Goal: Task Accomplishment & Management: Use online tool/utility

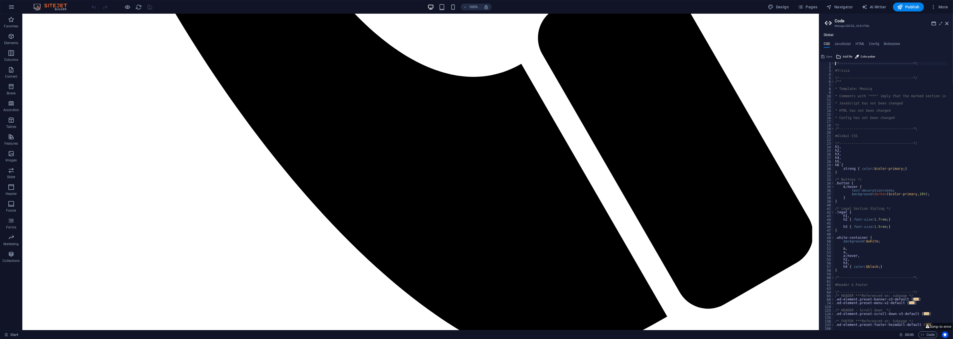
scroll to position [707, 0]
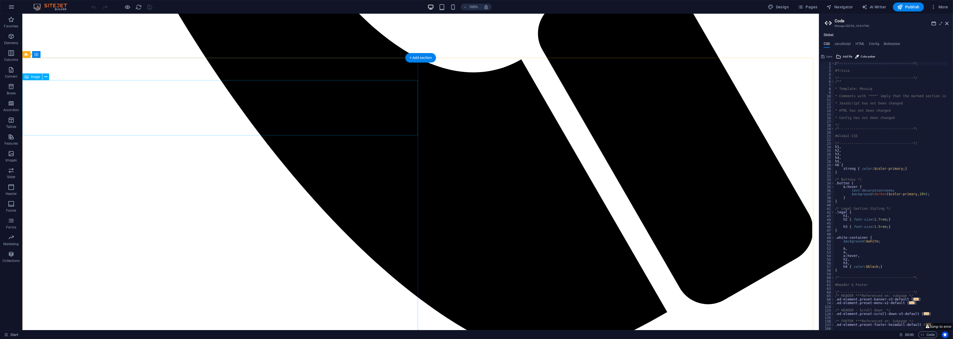
drag, startPoint x: 137, startPoint y: 92, endPoint x: 39, endPoint y: 92, distance: 98.3
select select "%"
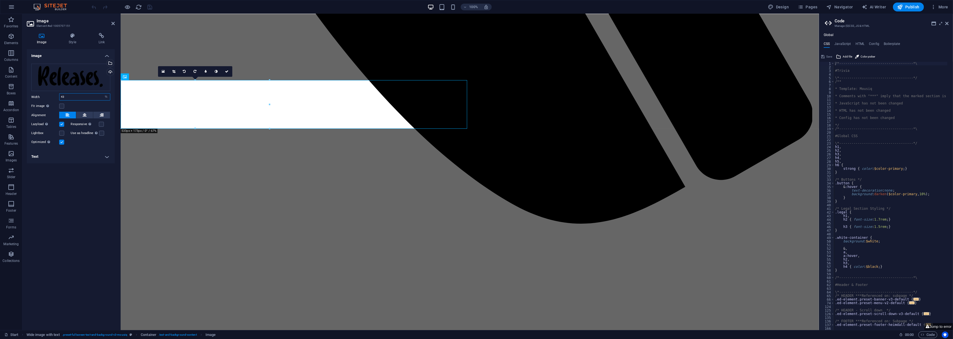
click at [82, 98] on input "43" at bounding box center [84, 97] width 51 height 7
type input "4"
type input "30"
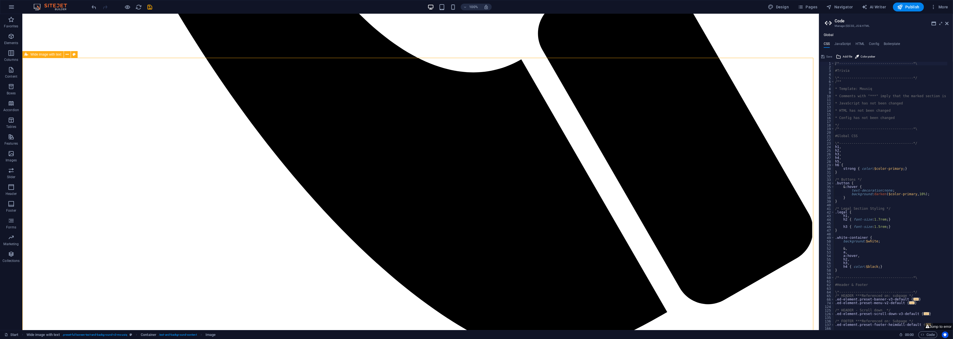
drag, startPoint x: 483, startPoint y: 177, endPoint x: 483, endPoint y: 173, distance: 3.4
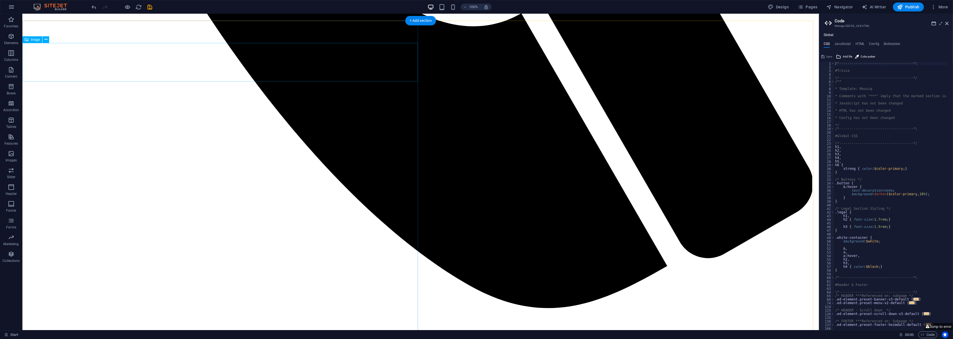
scroll to position [745, 0]
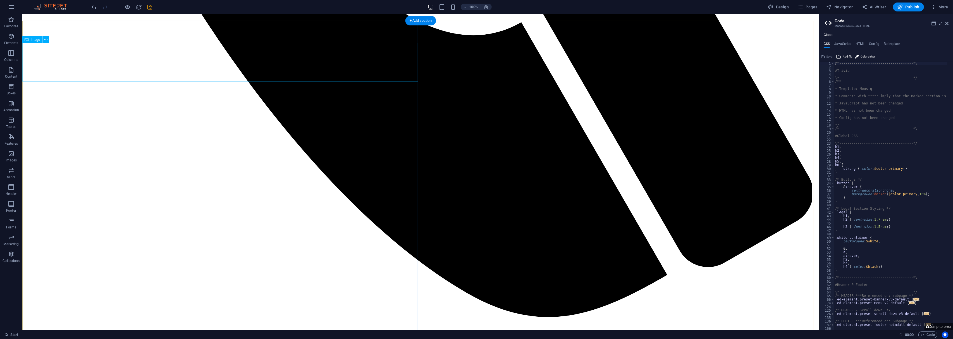
select select "%"
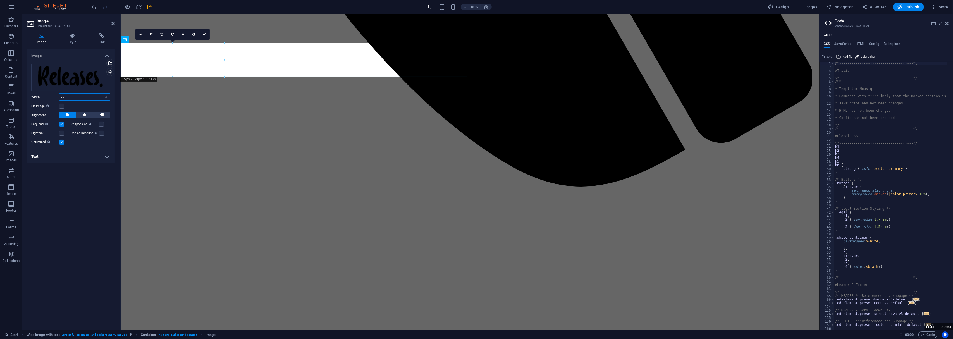
click at [80, 96] on input "30" at bounding box center [84, 97] width 51 height 7
type input "3"
type input "28"
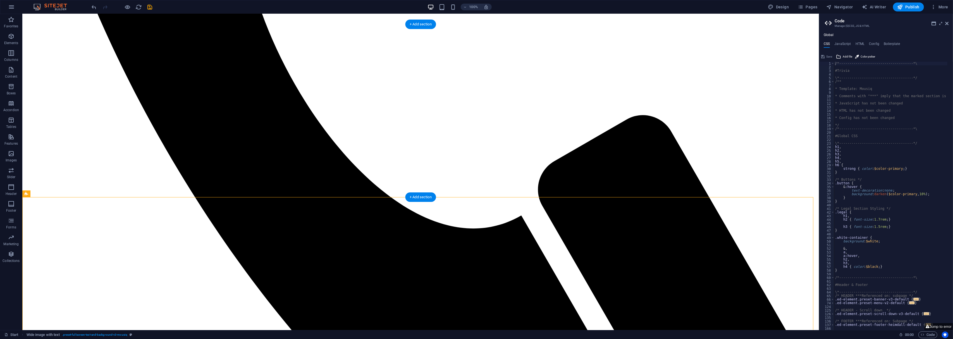
scroll to position [484, 0]
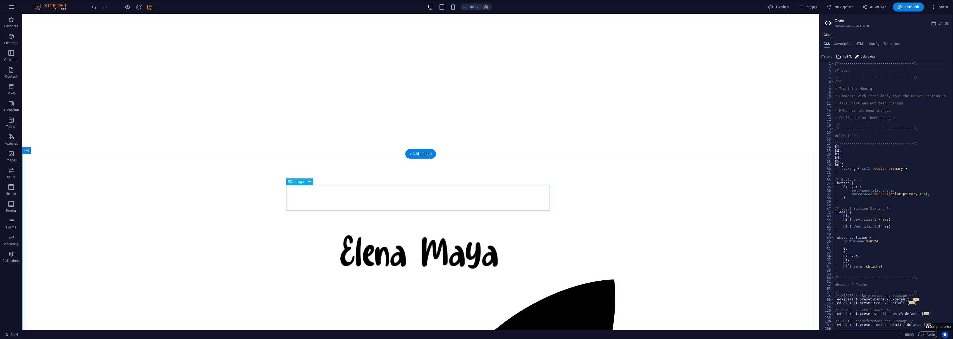
select select "%"
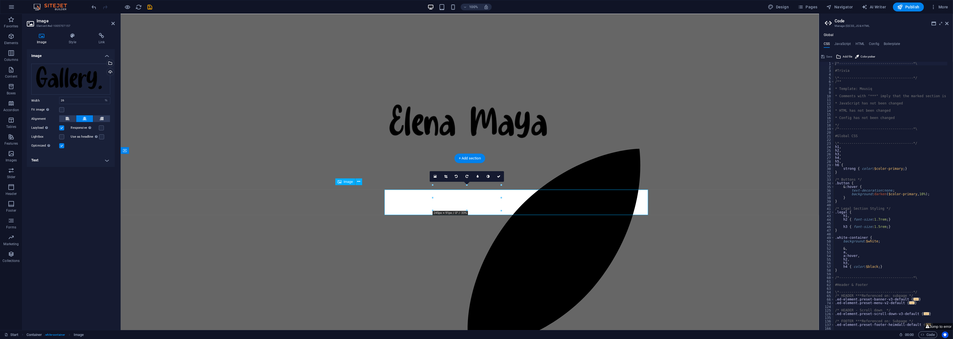
scroll to position [1150, 0]
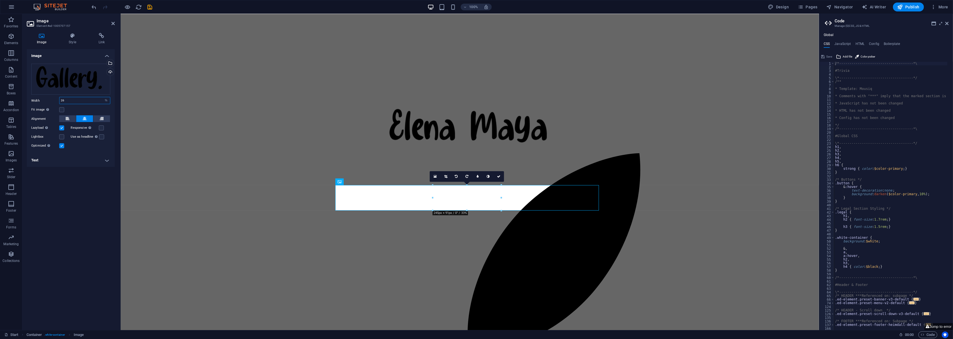
drag, startPoint x: 68, startPoint y: 100, endPoint x: 57, endPoint y: 99, distance: 11.5
click at [57, 99] on div "Width 26 Default auto px rem % em vh vw" at bounding box center [70, 100] width 79 height 7
type input "36"
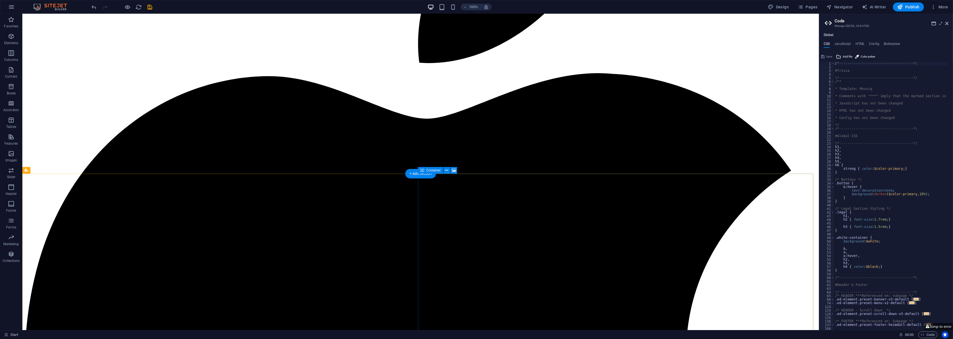
scroll to position [1597, 0]
select select "%"
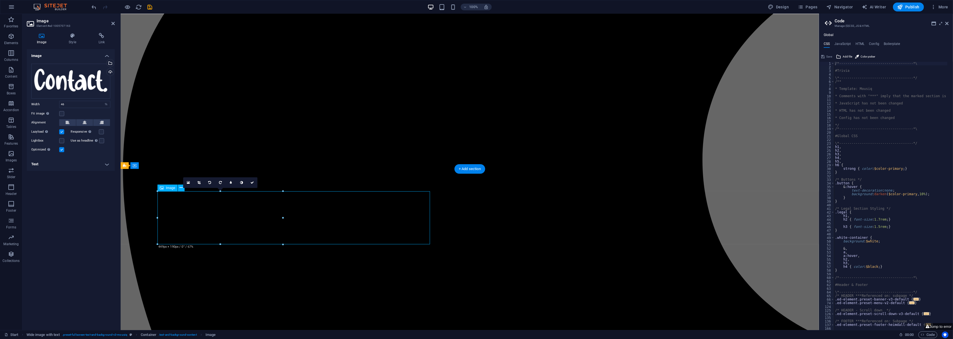
scroll to position [1592, 0]
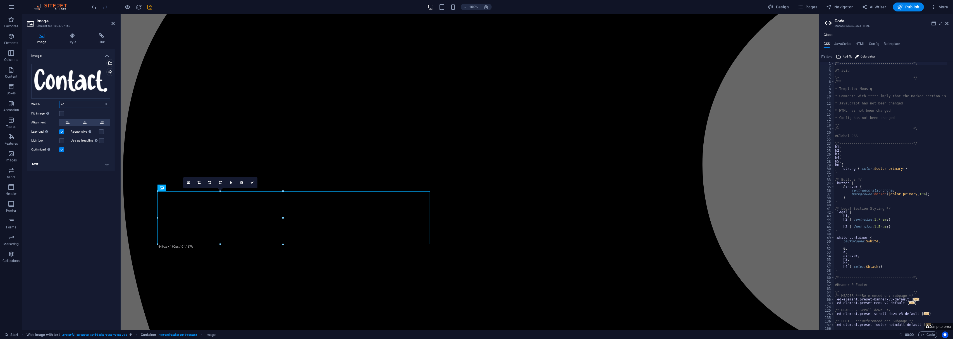
drag, startPoint x: 79, startPoint y: 102, endPoint x: 55, endPoint y: 103, distance: 24.1
click at [56, 103] on div "Width 46 Default auto px rem % em vh vw" at bounding box center [70, 104] width 79 height 7
drag, startPoint x: 77, startPoint y: 102, endPoint x: 62, endPoint y: 101, distance: 15.4
click at [62, 101] on input "42" at bounding box center [84, 104] width 51 height 7
type input "40"
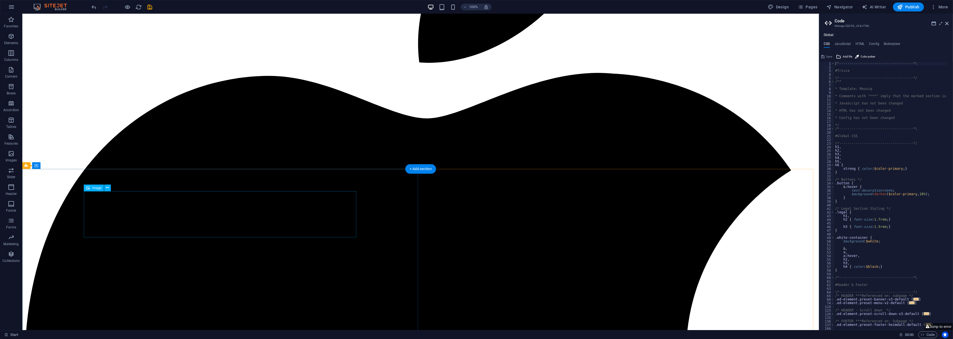
select select "%"
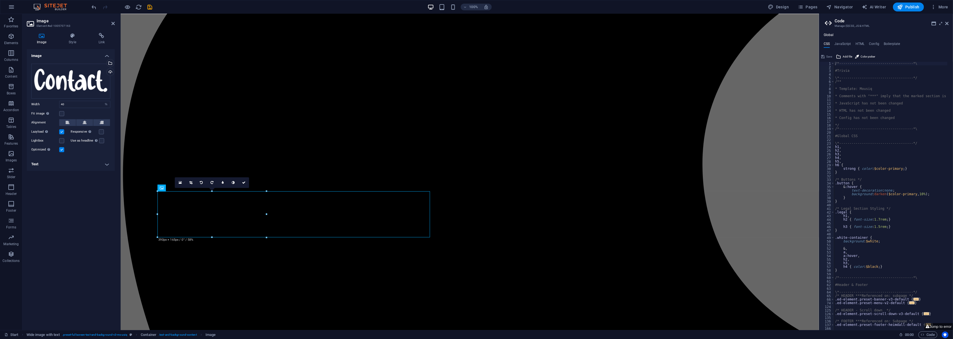
click at [68, 109] on div "Drag files here, click to choose files or select files from Files or our free s…" at bounding box center [71, 108] width 88 height 98
click at [70, 106] on input "40" at bounding box center [84, 104] width 51 height 7
type input "4"
type input "38"
click at [83, 204] on div "Image Drag files here, click to choose files or select files from Files or our …" at bounding box center [71, 187] width 88 height 277
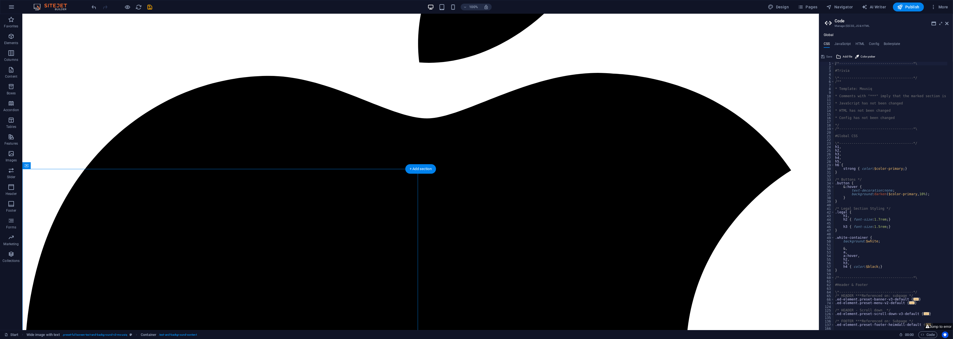
select select "px"
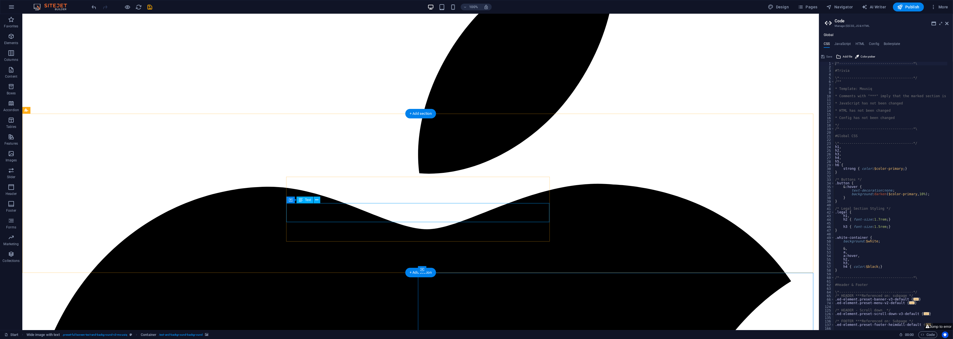
scroll to position [1485, 0]
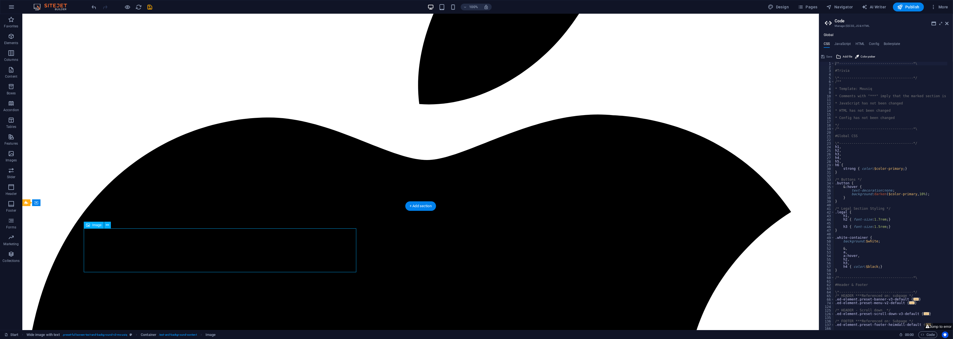
select select "%"
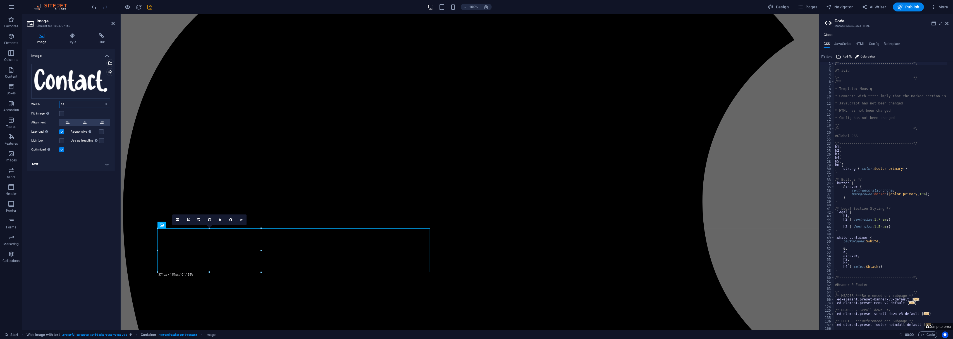
drag, startPoint x: 72, startPoint y: 104, endPoint x: 61, endPoint y: 104, distance: 11.2
click at [61, 104] on input "38" at bounding box center [84, 104] width 51 height 7
type input "34"
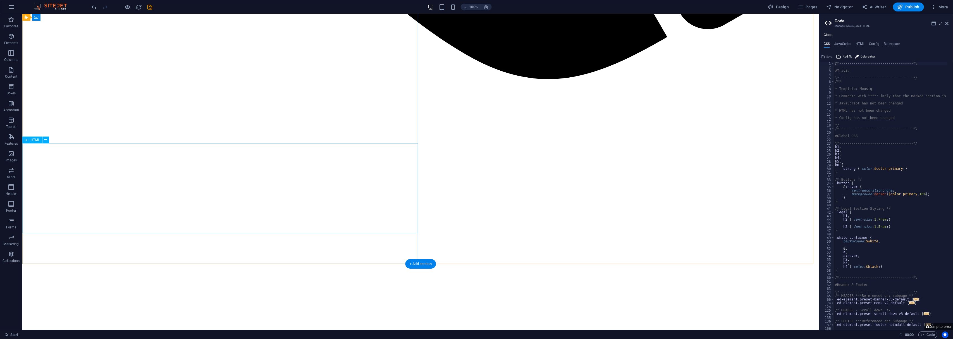
scroll to position [889, 0]
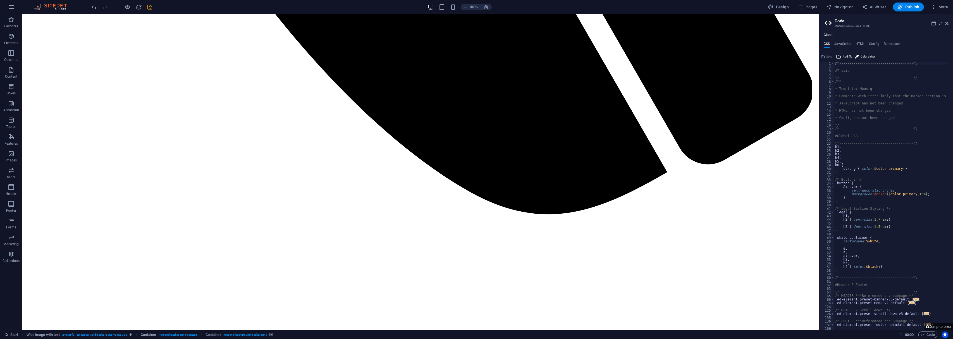
scroll to position [757, 0]
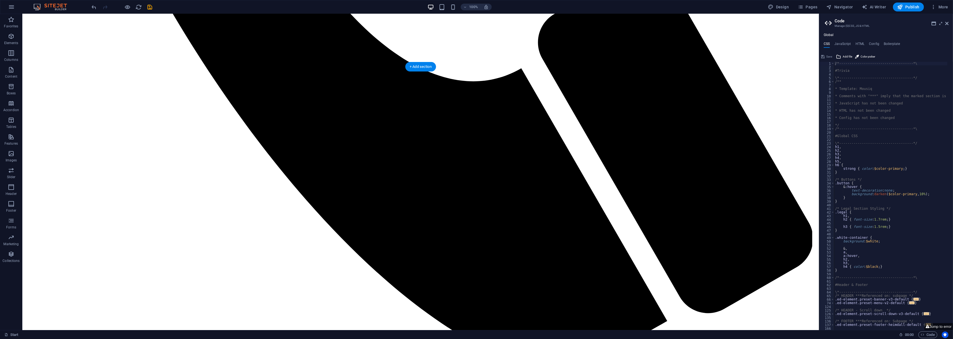
drag, startPoint x: 303, startPoint y: 250, endPoint x: 232, endPoint y: 168, distance: 108.1
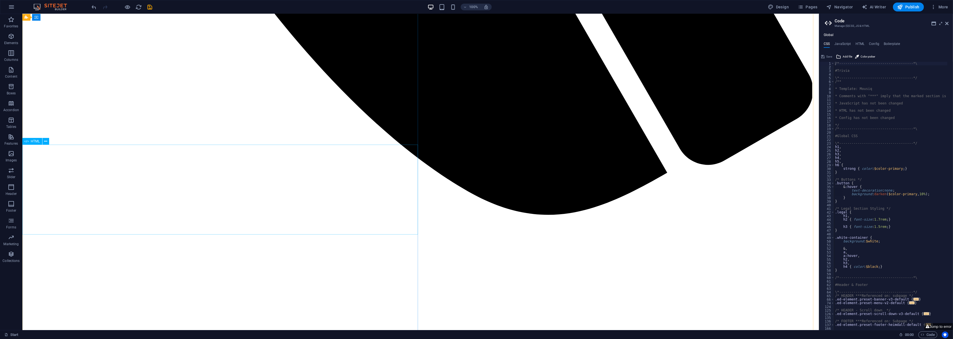
scroll to position [773, 0]
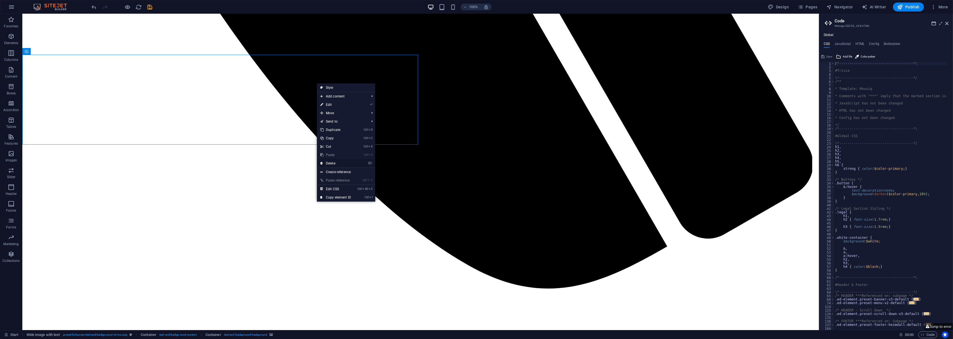
click at [337, 163] on link "⌦ Delete" at bounding box center [335, 163] width 37 height 8
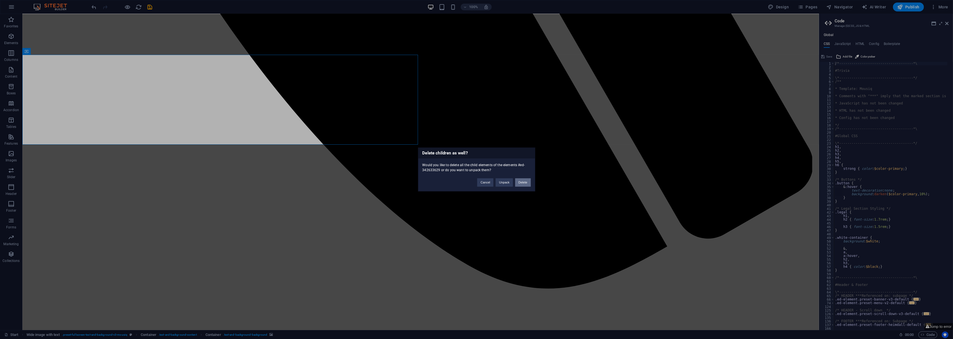
click at [518, 181] on button "Delete" at bounding box center [523, 182] width 16 height 8
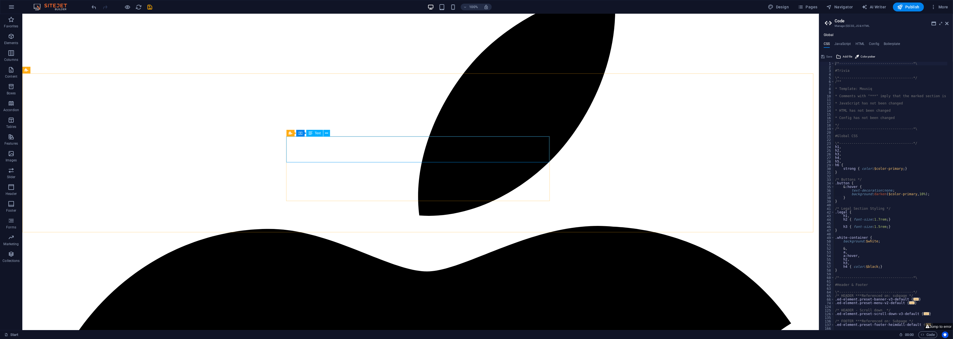
select select "%"
select select "px"
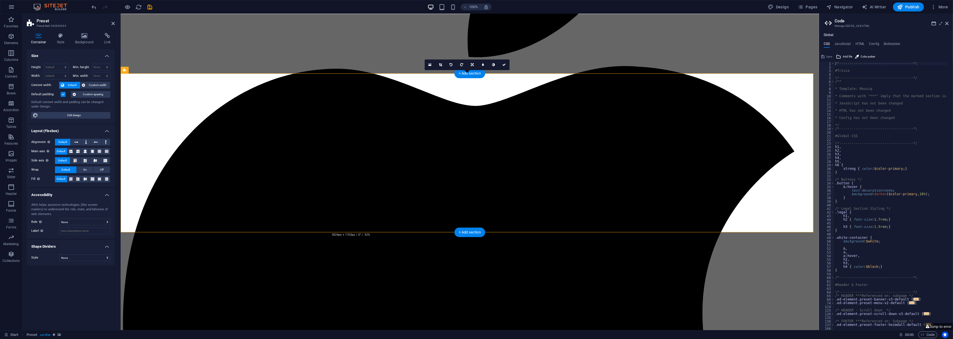
scroll to position [1439, 0]
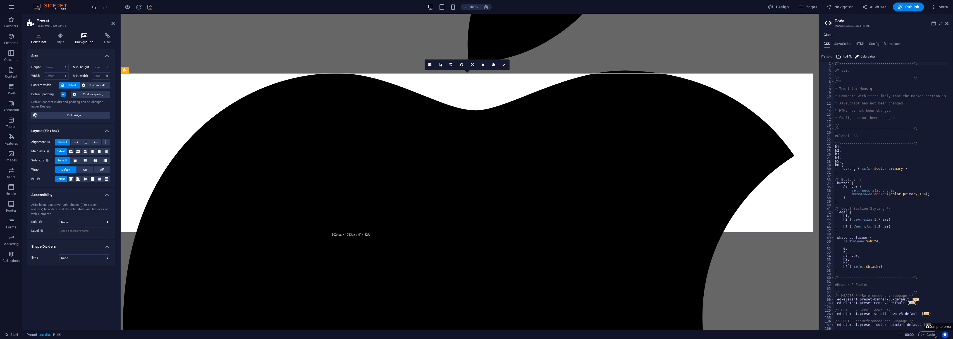
click at [81, 43] on h4 "Background" at bounding box center [85, 39] width 29 height 12
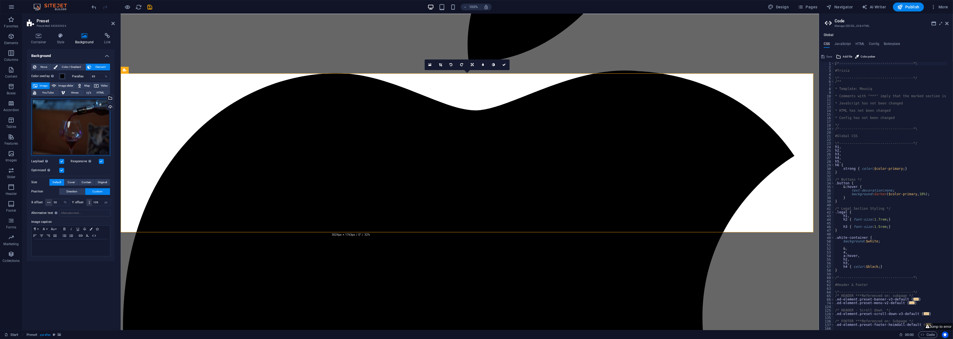
click at [95, 114] on div "Drag files here, click to choose files or select files from Files or our free s…" at bounding box center [70, 127] width 79 height 57
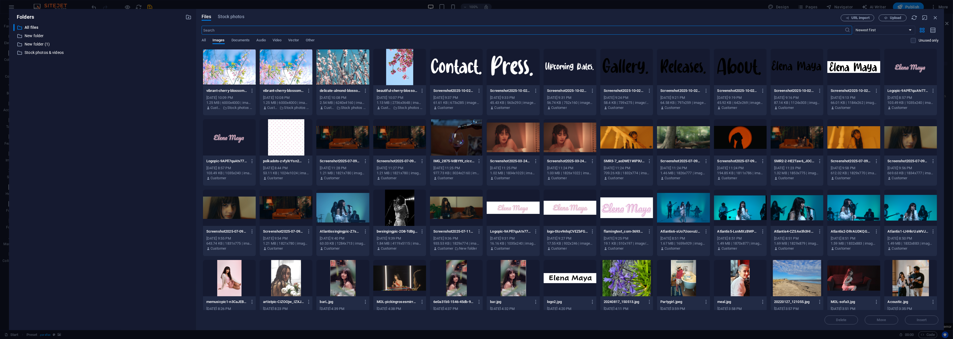
scroll to position [1433, 0]
click at [339, 213] on div at bounding box center [342, 208] width 53 height 36
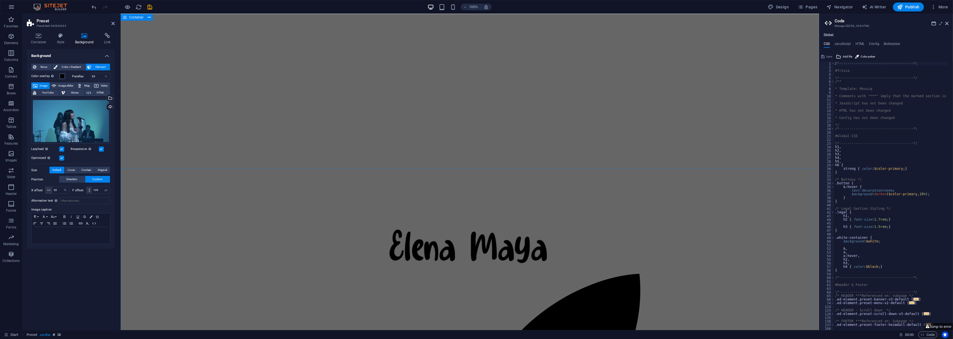
scroll to position [918, 0]
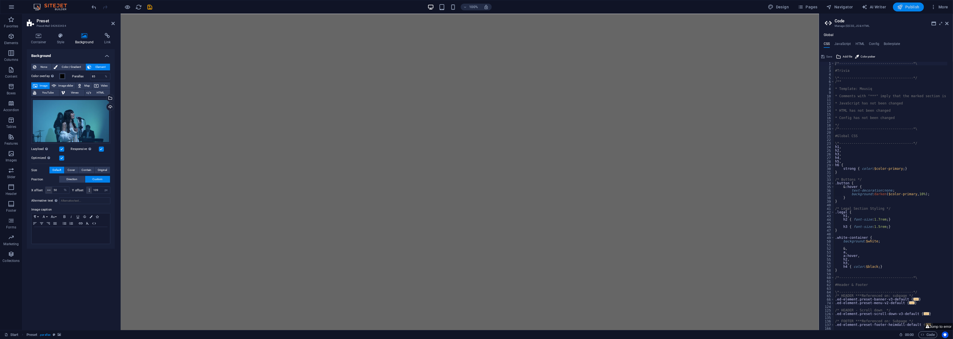
click at [914, 5] on span "Publish" at bounding box center [909, 7] width 22 height 6
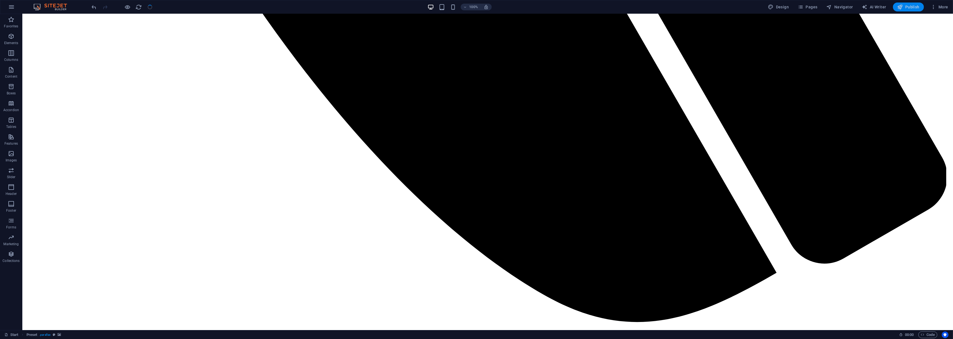
scroll to position [1430, 0]
checkbox input "false"
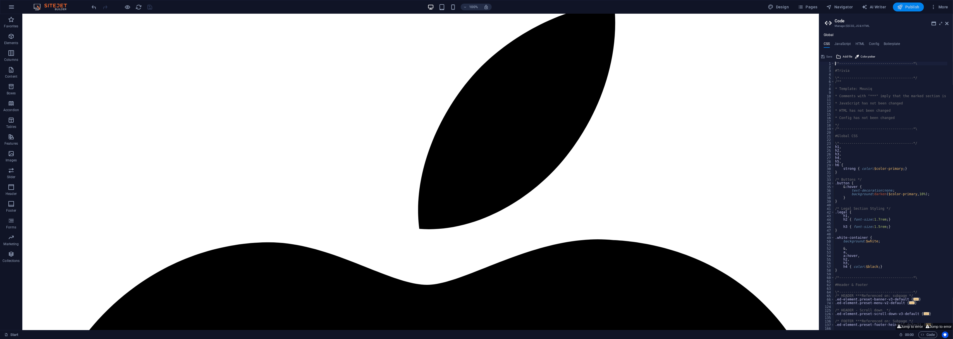
scroll to position [1424, 0]
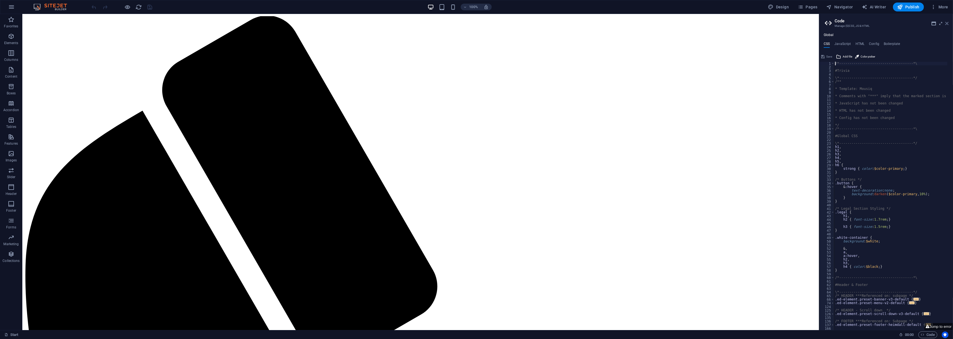
click at [946, 22] on icon at bounding box center [946, 23] width 3 height 4
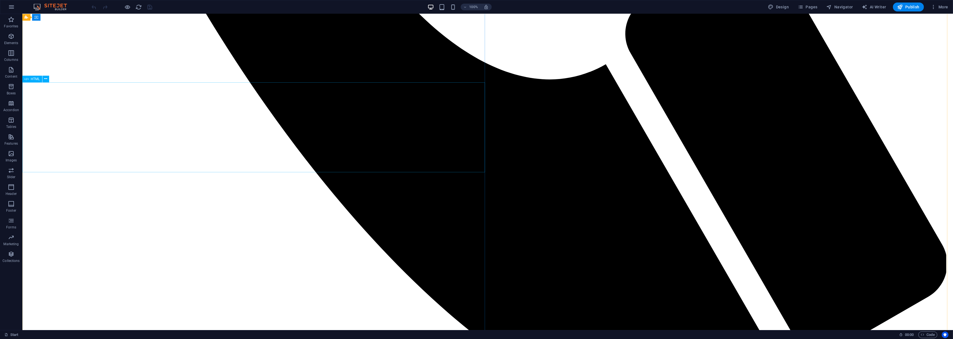
scroll to position [819, 0]
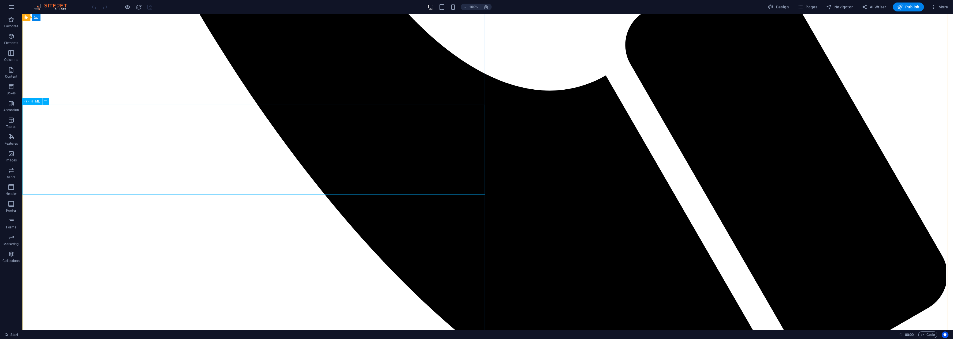
click at [11, 39] on icon "button" at bounding box center [11, 36] width 7 height 7
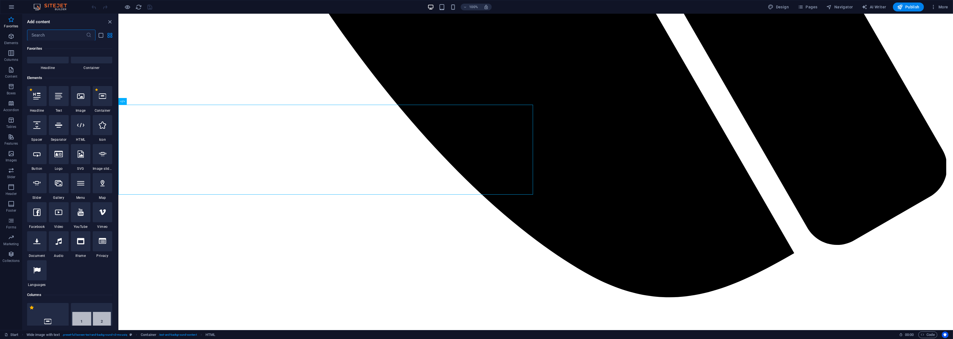
scroll to position [0, 0]
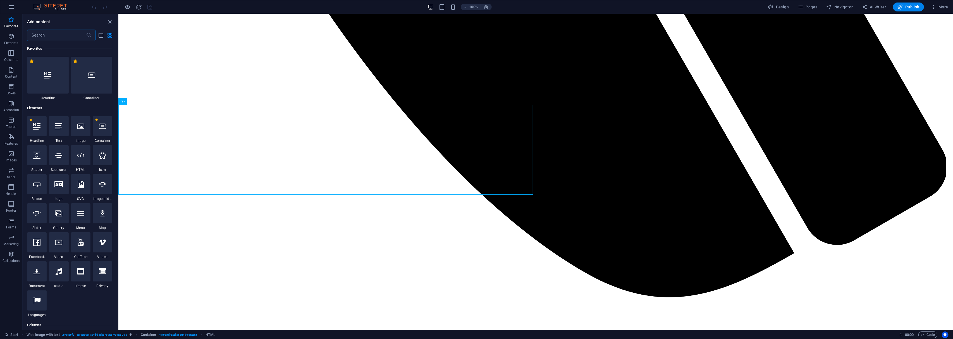
click at [54, 34] on input "text" at bounding box center [56, 35] width 59 height 11
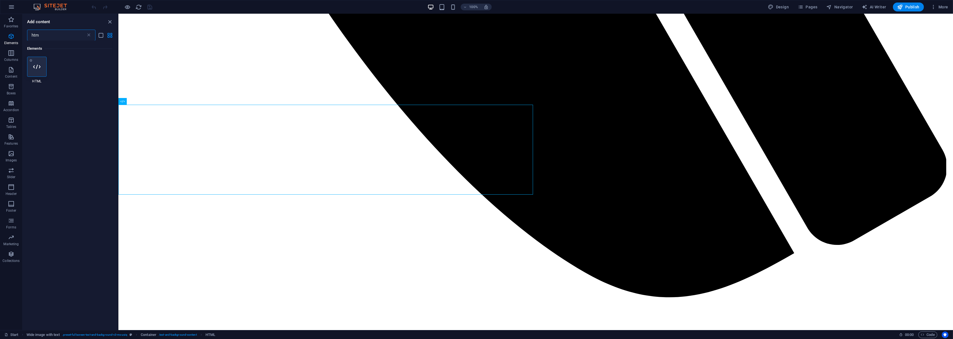
type input "htm"
click at [37, 74] on div at bounding box center [37, 67] width 20 height 20
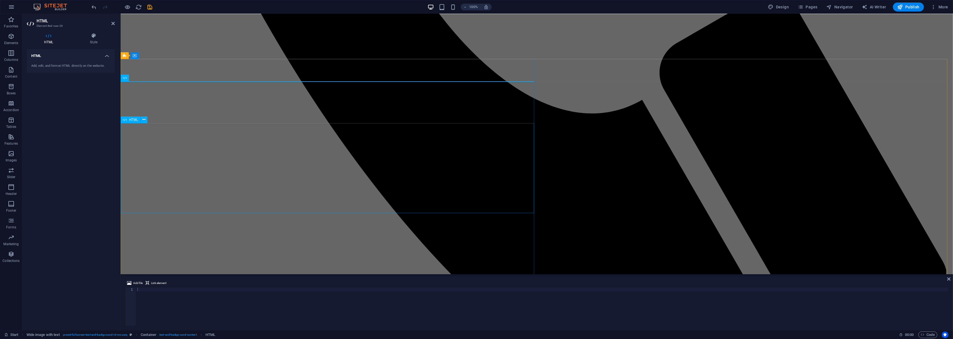
scroll to position [718, 0]
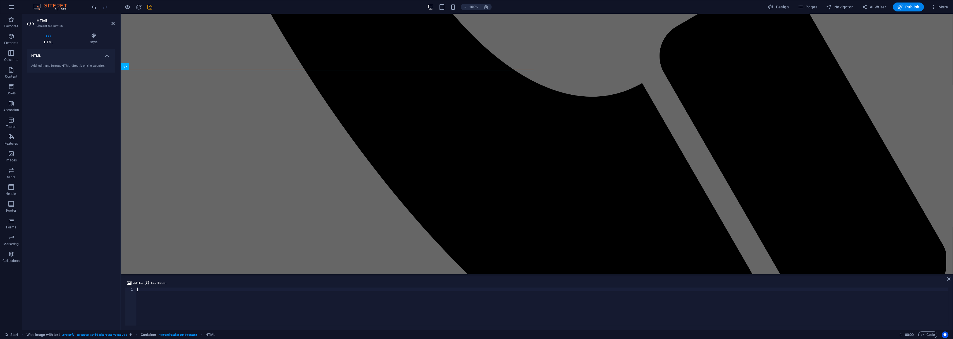
click at [155, 291] on div at bounding box center [542, 310] width 813 height 45
paste textarea "<iframe width="560" height="315" src="[URL][DOMAIN_NAME]" title="YouTube video …"
type textarea "<iframe width="560" height="315" src="[URL][DOMAIN_NAME]" title="YouTube video …"
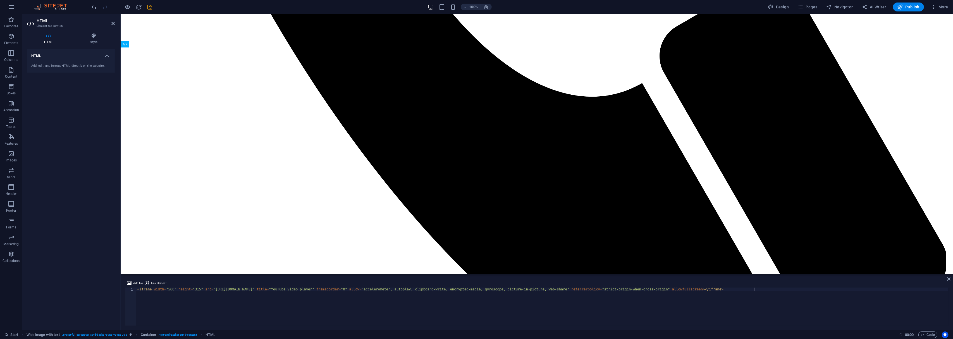
drag, startPoint x: 229, startPoint y: 112, endPoint x: 230, endPoint y: 207, distance: 95.0
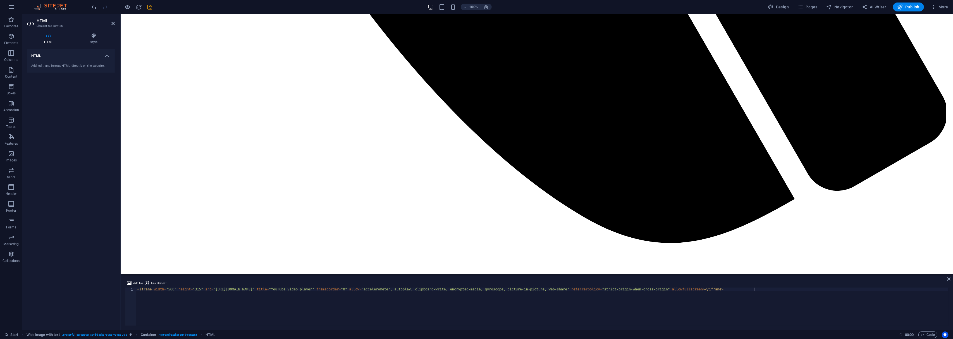
scroll to position [875, 0]
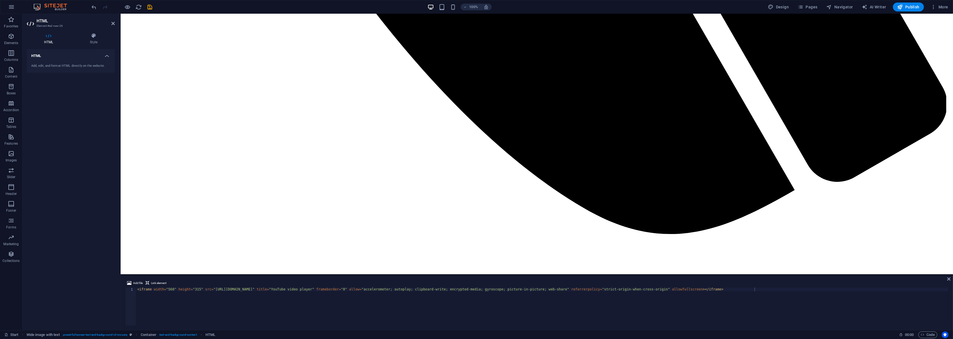
drag, startPoint x: 231, startPoint y: 149, endPoint x: 227, endPoint y: 143, distance: 7.0
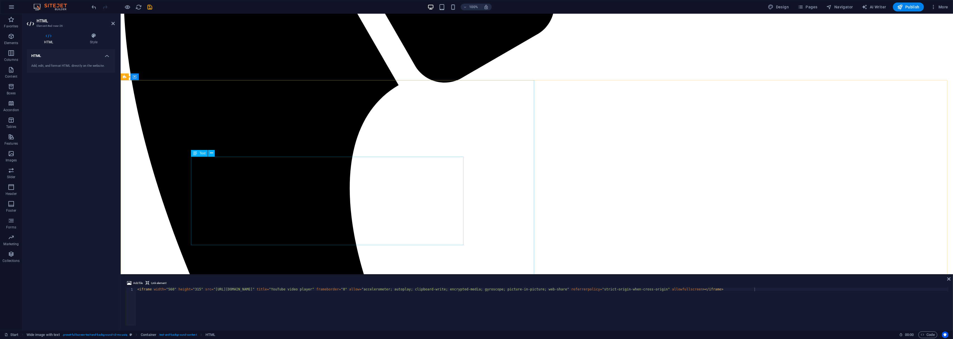
scroll to position [316, 0]
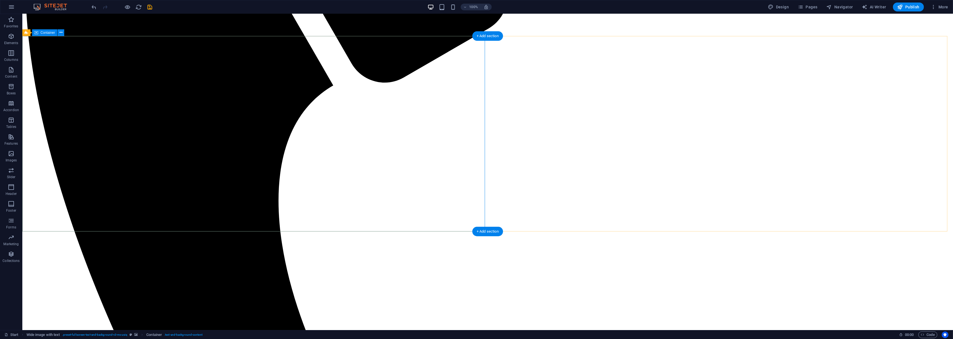
scroll to position [354, 0]
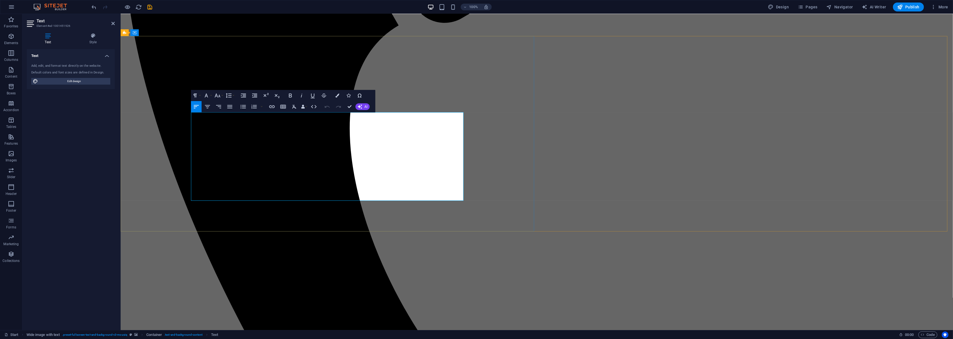
click at [915, 6] on span "Publish" at bounding box center [909, 7] width 22 height 6
checkbox input "false"
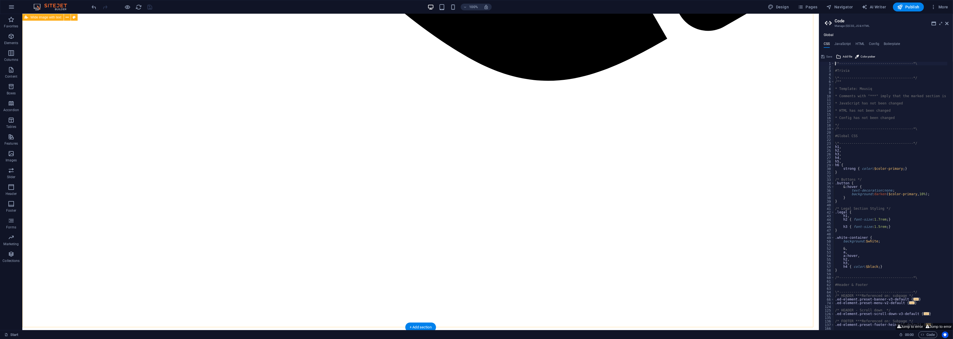
scroll to position [1068, 0]
